Goal: Check status: Check status

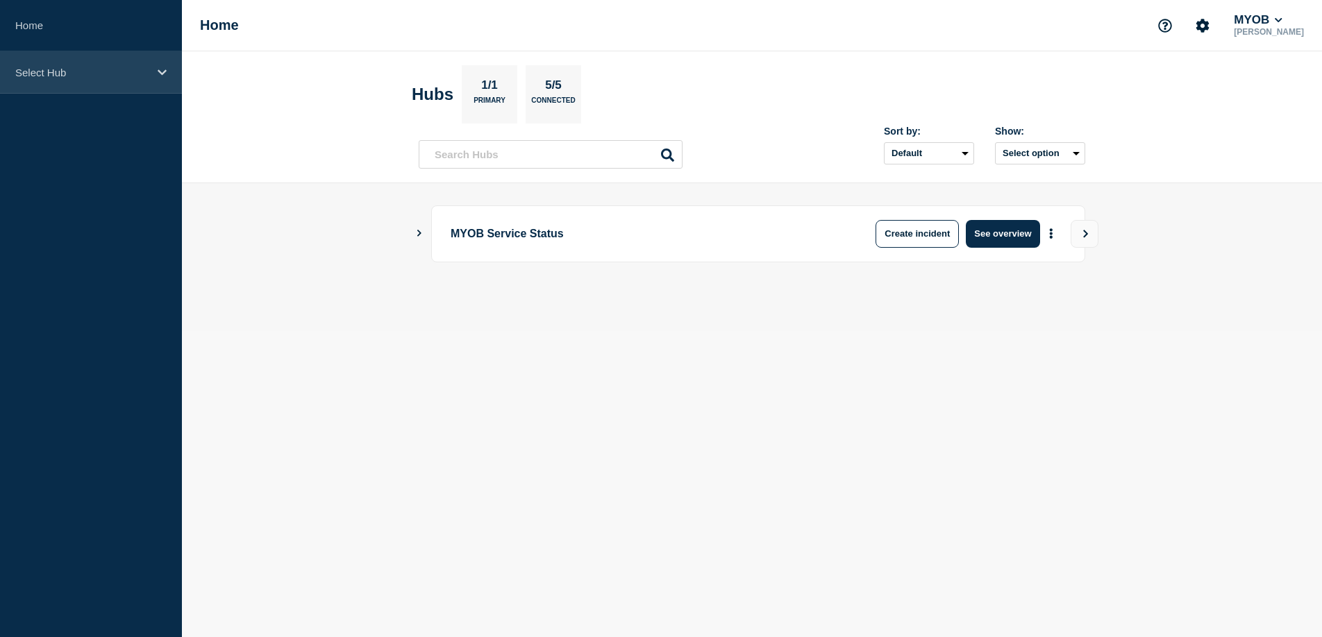
click at [103, 81] on div "Select Hub" at bounding box center [91, 72] width 182 height 42
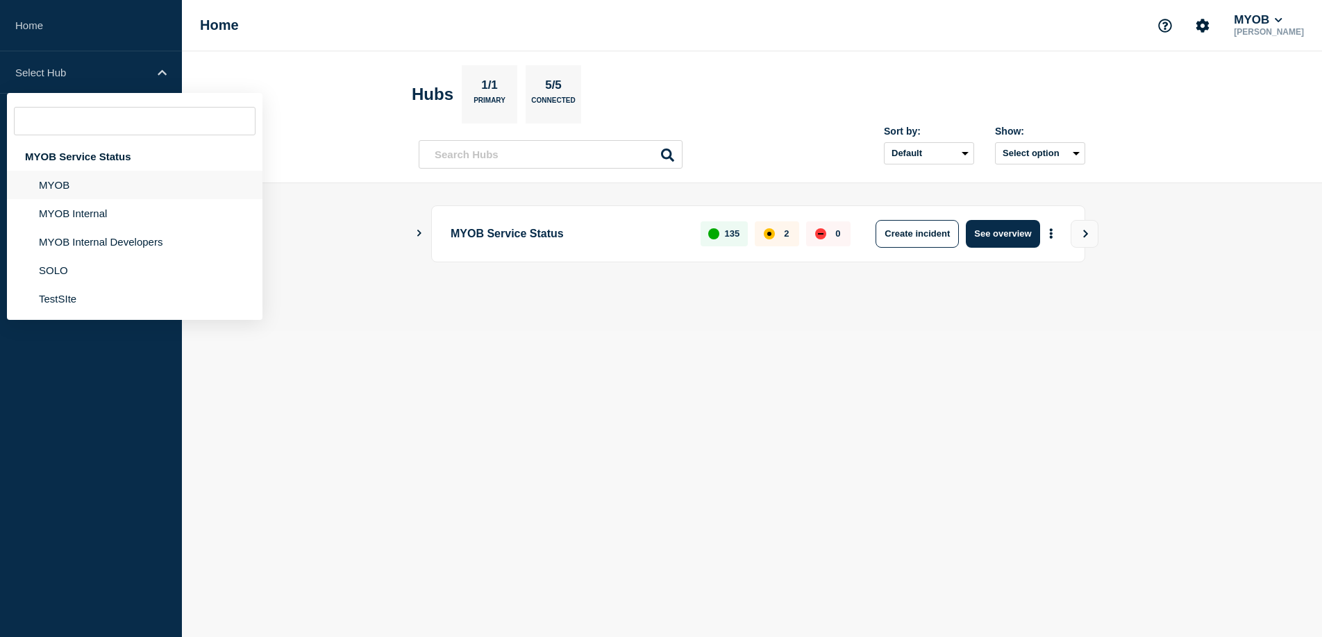
click at [91, 196] on li "MYOB" at bounding box center [135, 185] width 256 height 28
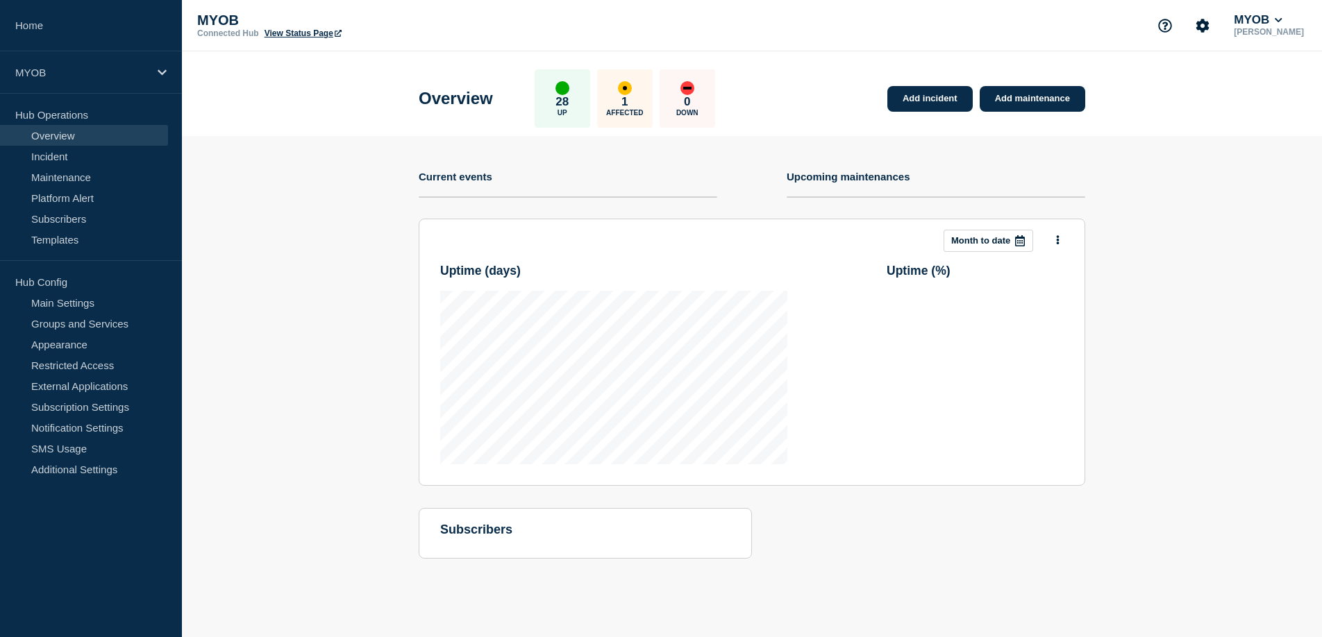
click at [294, 33] on link "View Status Page" at bounding box center [303, 33] width 77 height 10
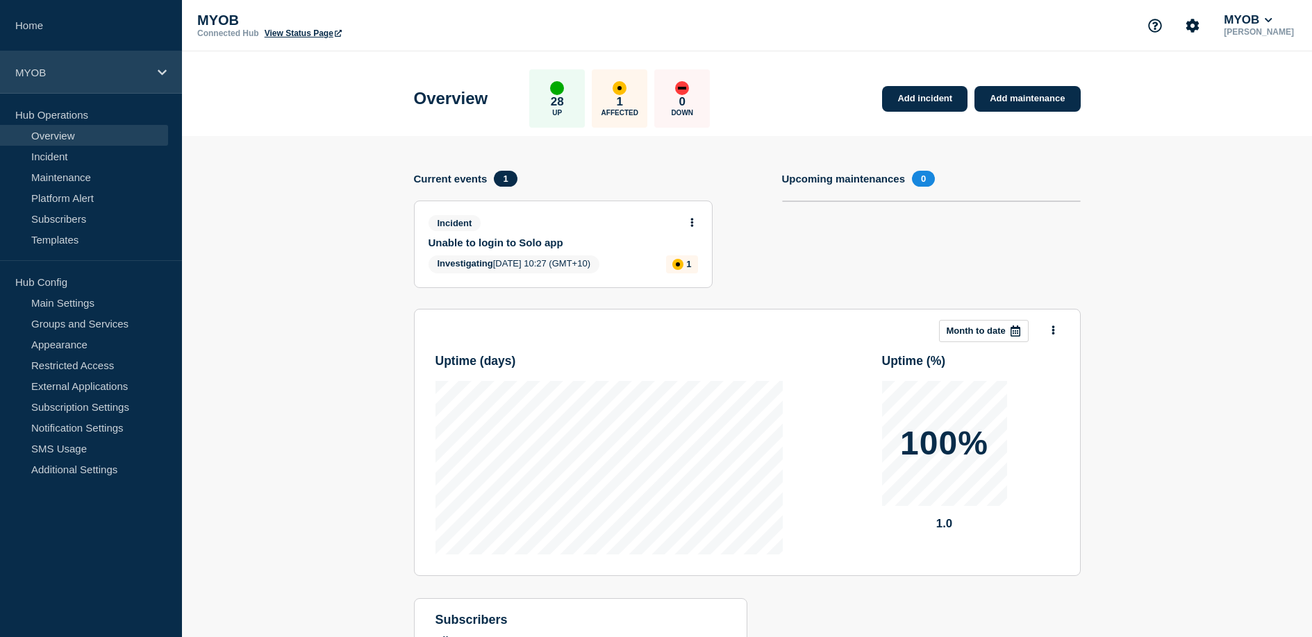
click at [117, 83] on div "MYOB" at bounding box center [91, 72] width 182 height 42
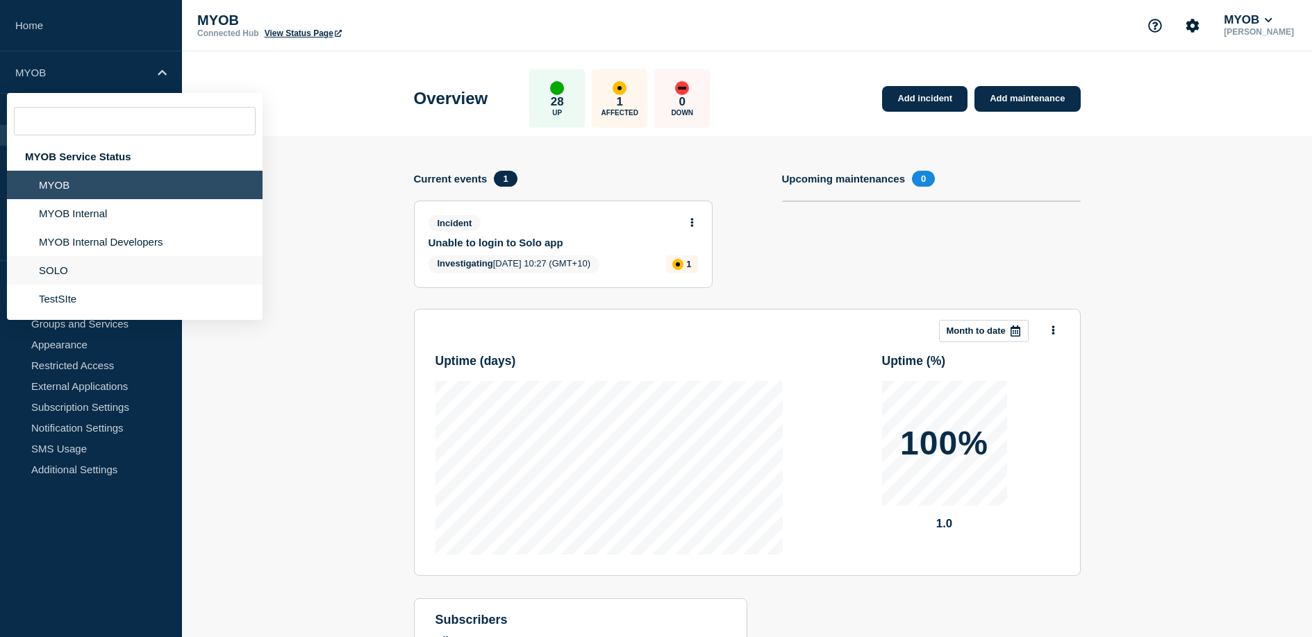
click at [78, 278] on li "SOLO" at bounding box center [135, 270] width 256 height 28
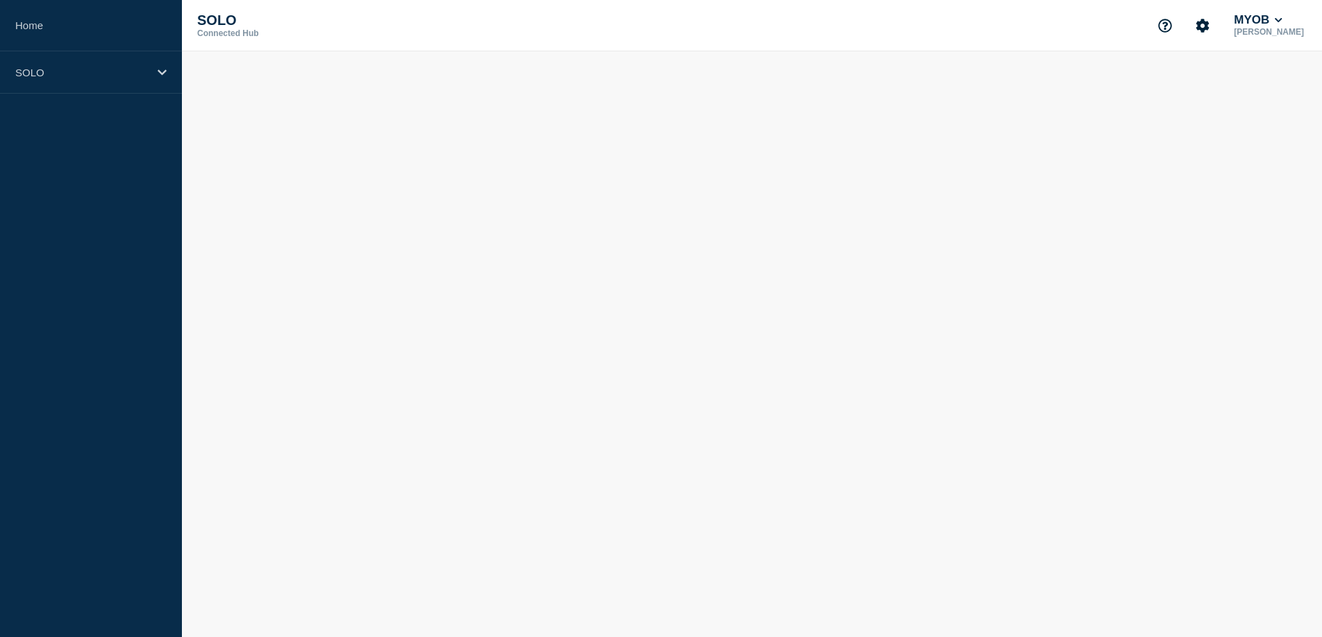
click at [282, 67] on body "Home SOLO SOLO Connected Hub MYOB [PERSON_NAME]" at bounding box center [661, 318] width 1322 height 637
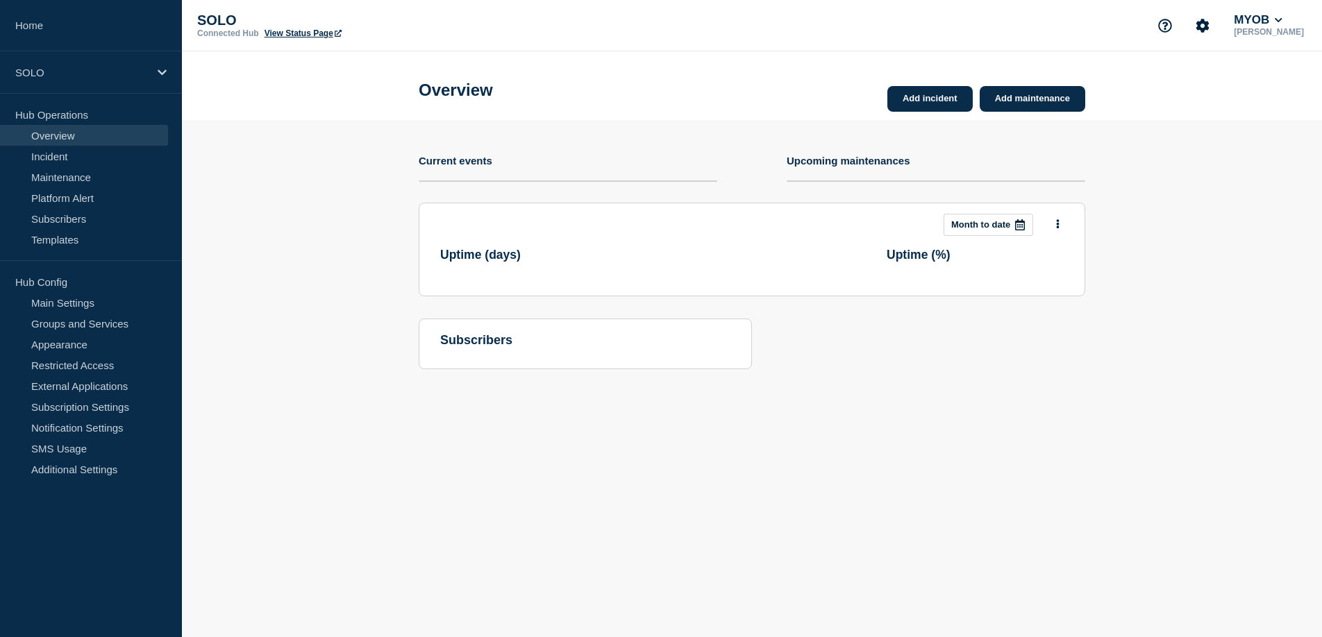
click at [293, 33] on link "View Status Page" at bounding box center [303, 33] width 77 height 10
